Goal: Task Accomplishment & Management: Complete application form

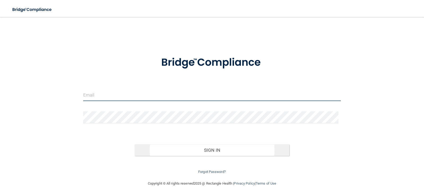
type input "[EMAIL_ADDRESS][DOMAIN_NAME]"
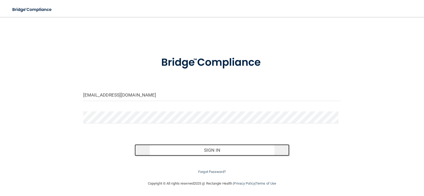
click at [213, 150] on button "Sign In" at bounding box center [212, 150] width 155 height 12
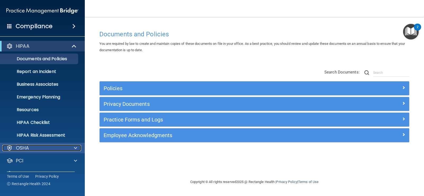
click at [73, 150] on div at bounding box center [74, 148] width 13 height 6
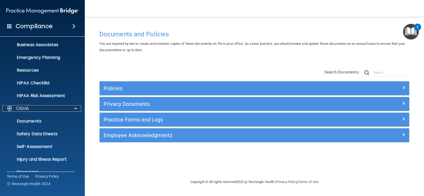
scroll to position [88, 0]
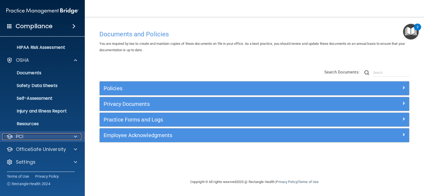
click at [64, 139] on div "PCI" at bounding box center [35, 136] width 66 height 6
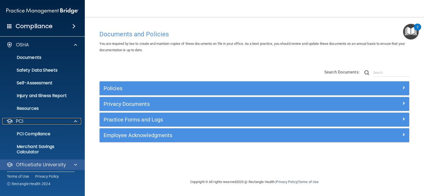
scroll to position [118, 0]
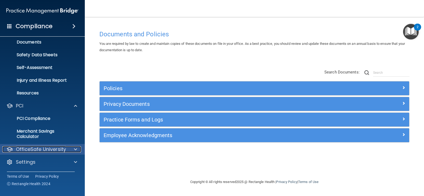
click at [64, 149] on p "OfficeSafe University" at bounding box center [41, 149] width 50 height 6
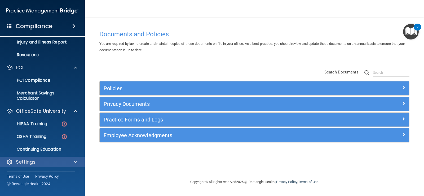
click at [50, 158] on div "Settings" at bounding box center [42, 162] width 85 height 11
click at [73, 161] on div at bounding box center [74, 162] width 13 height 6
click at [40, 162] on div "Settings" at bounding box center [35, 162] width 66 height 6
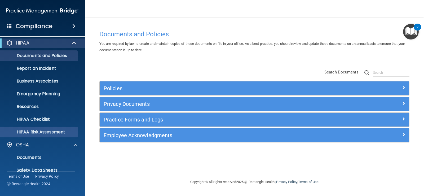
scroll to position [0, 0]
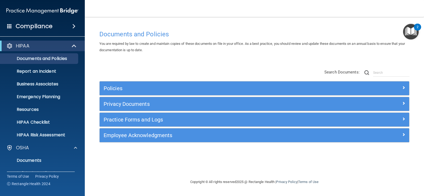
click at [75, 27] on span at bounding box center [73, 26] width 3 height 6
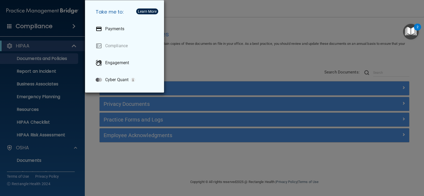
click at [221, 51] on div "Take me to: Payments Compliance Engagement Cyber Quant" at bounding box center [212, 98] width 424 height 196
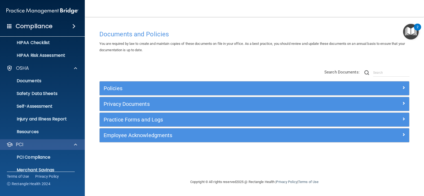
scroll to position [132, 0]
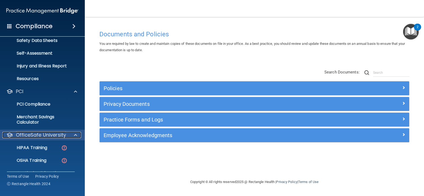
click at [32, 135] on p "OfficeSafe University" at bounding box center [41, 135] width 50 height 6
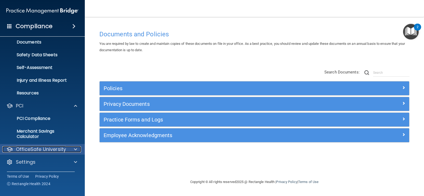
scroll to position [118, 0]
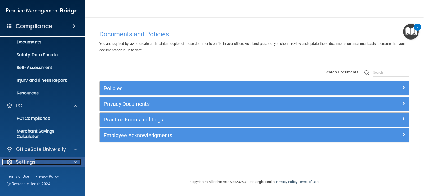
click at [28, 160] on p "Settings" at bounding box center [26, 162] width 20 height 6
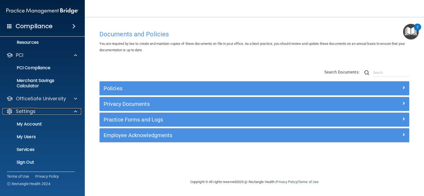
scroll to position [169, 0]
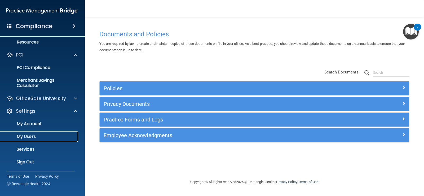
click at [34, 137] on p "My Users" at bounding box center [39, 136] width 72 height 5
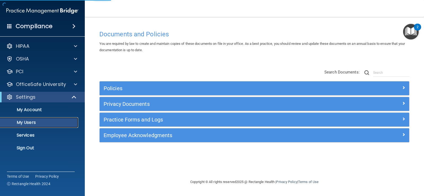
select select "20"
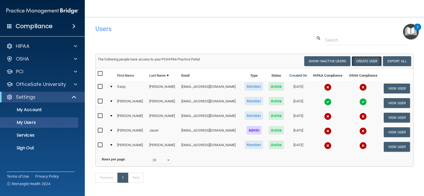
click at [362, 60] on button "Create User" at bounding box center [366, 61] width 30 height 10
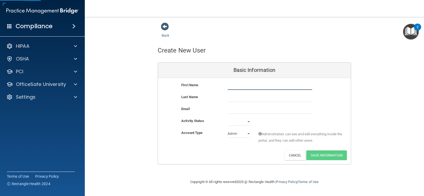
click at [241, 84] on input "text" at bounding box center [269, 86] width 84 height 8
type input "Joon"
type input "[PERSON_NAME]"
click at [245, 84] on input "Joon" at bounding box center [269, 86] width 84 height 8
type input "[PERSON_NAME]"
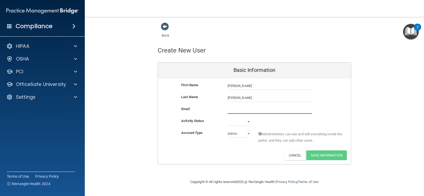
click at [238, 108] on input "email" at bounding box center [269, 110] width 84 height 8
paste input "[EMAIL_ADDRESS][DOMAIN_NAME]"
type input "[EMAIL_ADDRESS][DOMAIN_NAME]"
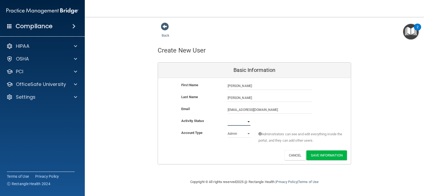
click at [231, 120] on select "Active Inactive" at bounding box center [238, 122] width 23 height 8
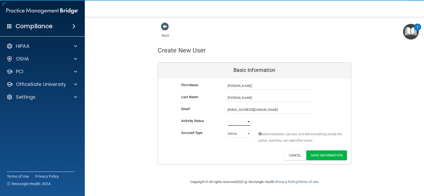
select select "active"
click at [227, 118] on select "Active Inactive" at bounding box center [238, 122] width 23 height 8
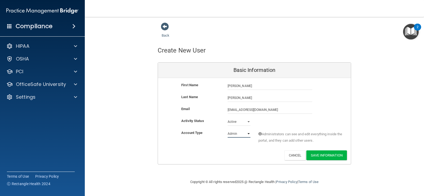
click at [240, 133] on select "Admin Member" at bounding box center [238, 134] width 23 height 8
select select "practice_member"
click at [227, 130] on select "Admin Member" at bounding box center [238, 134] width 23 height 8
click at [322, 155] on button "Save Information" at bounding box center [326, 155] width 41 height 10
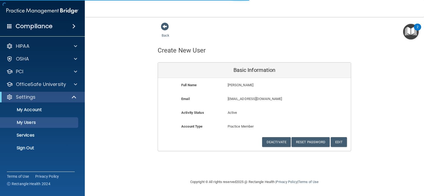
select select "20"
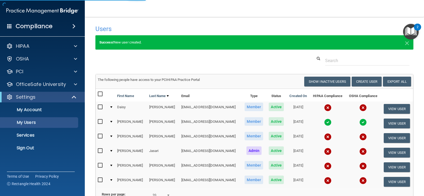
scroll to position [53, 0]
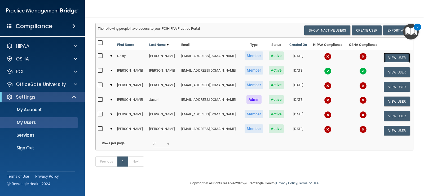
click at [398, 55] on button "View User" at bounding box center [396, 58] width 26 height 10
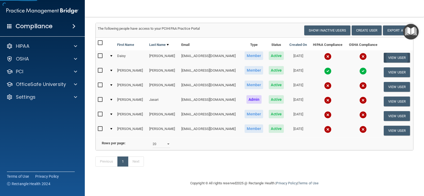
select select "practice_member"
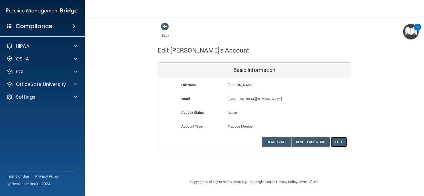
click at [343, 144] on button "Edit" at bounding box center [339, 142] width 16 height 10
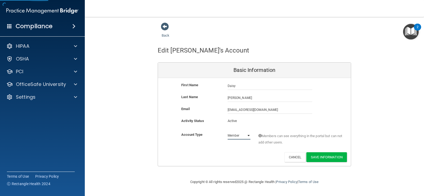
click at [246, 137] on select "Admin Member" at bounding box center [238, 135] width 23 height 8
click at [164, 23] on span at bounding box center [165, 27] width 8 height 8
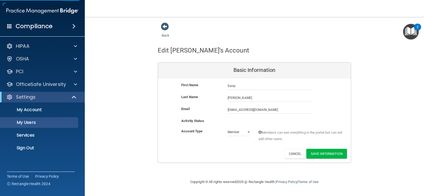
select select "20"
